Goal: Task Accomplishment & Management: Use online tool/utility

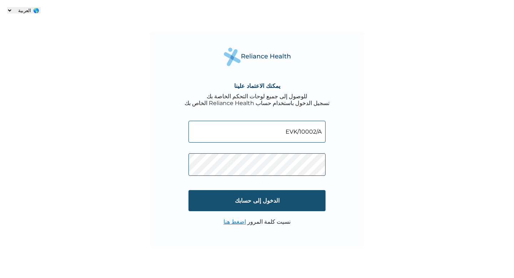
click at [249, 206] on input "الدخول إلى حسابك" at bounding box center [257, 200] width 137 height 21
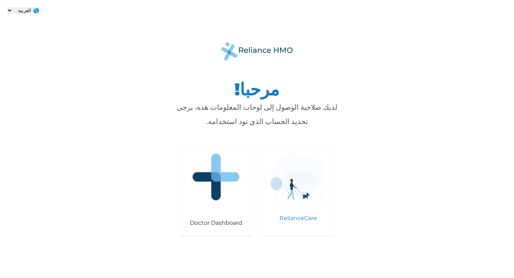
click at [284, 189] on img at bounding box center [298, 176] width 56 height 47
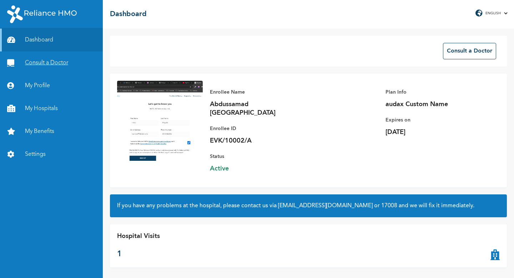
click at [44, 62] on link "Consult a Doctor" at bounding box center [51, 62] width 103 height 23
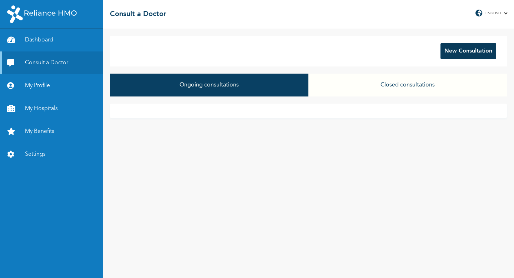
click at [448, 45] on button "New Consultation" at bounding box center [469, 51] width 56 height 16
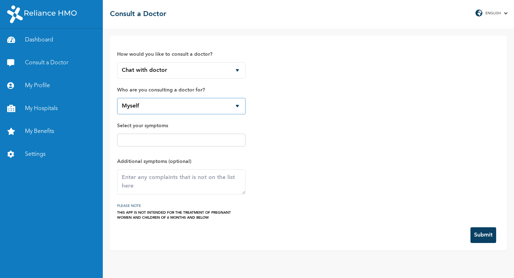
click at [205, 109] on select "Myself" at bounding box center [181, 106] width 129 height 16
click at [181, 139] on input "text" at bounding box center [181, 140] width 124 height 9
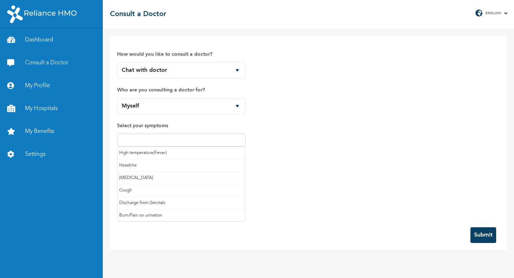
scroll to position [76, 0]
click at [300, 135] on div "How would you like to consult a doctor? Chat with doctor Phone Call Who are you…" at bounding box center [308, 131] width 383 height 177
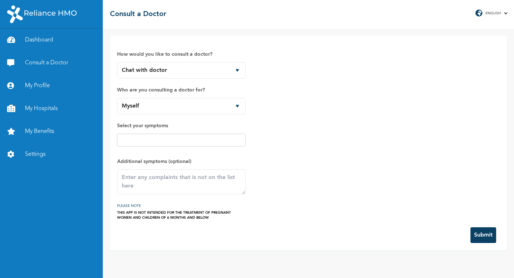
click at [489, 11] on select "ARABIC ENGLISH" at bounding box center [496, 13] width 25 height 4
select select "ARABIC"
click at [485, 11] on select "ARABIC ENGLISH" at bounding box center [496, 13] width 25 height 4
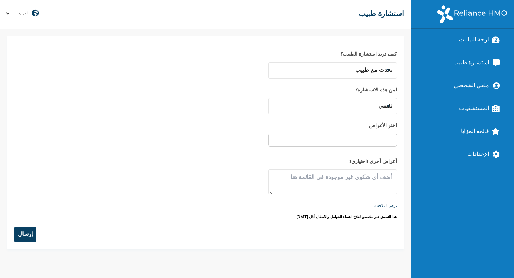
click at [283, 145] on div at bounding box center [333, 140] width 129 height 13
click at [295, 139] on input "text" at bounding box center [333, 140] width 124 height 9
click at [171, 98] on div "كيف تريد استشارة الطبيب؟ تحدث مع طبيب مكالمة هاتفية لمن هذه الاستشارة؟ نفسي Abd…" at bounding box center [205, 131] width 383 height 176
